Goal: Task Accomplishment & Management: Manage account settings

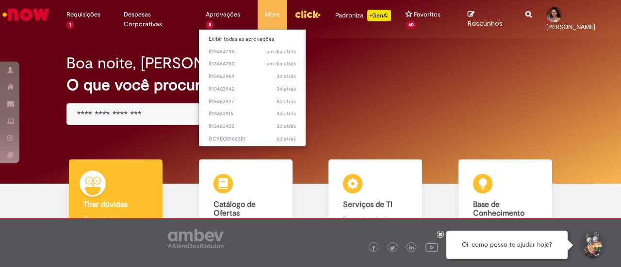
click at [220, 14] on li "Aprovações 8 Exibir todas as aprovações um dia atrás um dia atrás R13464796 um …" at bounding box center [228, 14] width 59 height 29
click at [199, 24] on li "Aprovações 8 Exibir todas as aprovações um dia atrás um dia atrás R13464796 um …" at bounding box center [228, 14] width 59 height 29
click at [221, 4] on li "Aprovações 8 Exibir todas as aprovações um dia atrás um dia atrás R13464796 um …" at bounding box center [228, 14] width 59 height 29
click at [215, 12] on li "Aprovações 8 Exibir todas as aprovações um dia atrás um dia atrás R13464796 um …" at bounding box center [228, 14] width 59 height 29
click at [218, 16] on li "Aprovações 8 Exibir todas as aprovações um dia atrás um dia atrás R13464796 um …" at bounding box center [228, 14] width 59 height 29
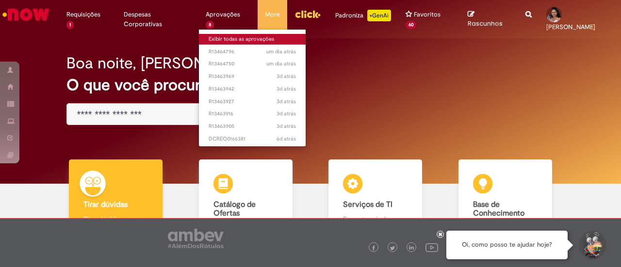
click at [217, 35] on link "Exibir todas as aprovações" at bounding box center [252, 39] width 107 height 11
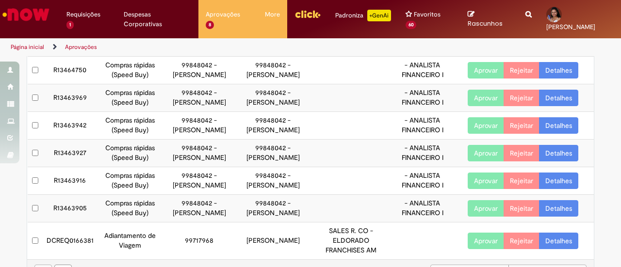
scroll to position [97, 0]
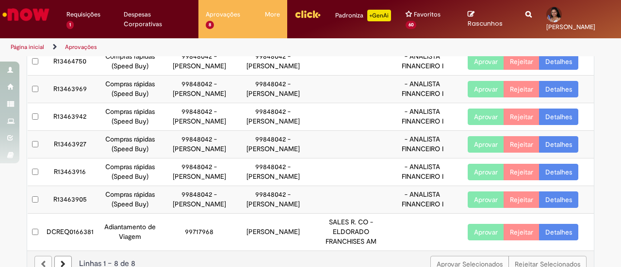
click at [481, 232] on button "Aprovar" at bounding box center [486, 232] width 36 height 17
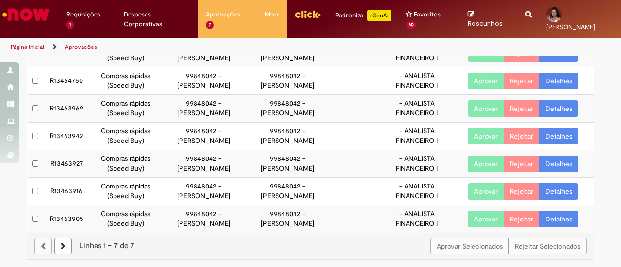
scroll to position [0, 0]
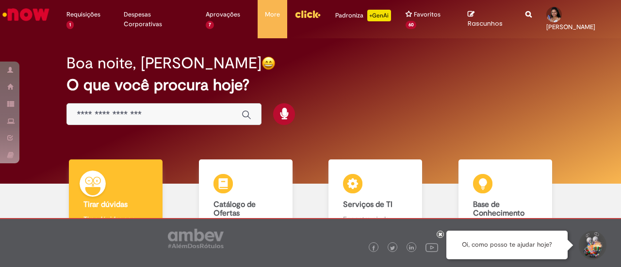
click at [295, 18] on img "Menu Cabeçalho" at bounding box center [308, 14] width 26 height 15
